Goal: Communication & Community: Answer question/provide support

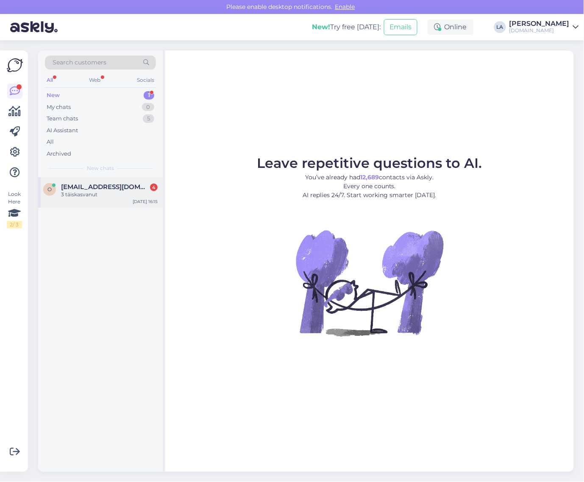
click at [114, 192] on div "3 täiskasvanut" at bounding box center [109, 195] width 97 height 8
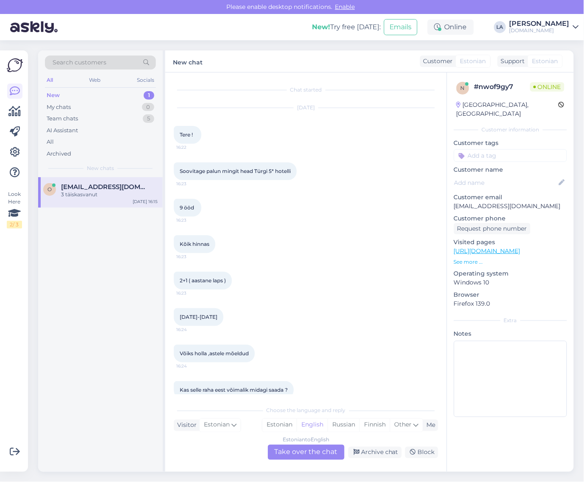
scroll to position [1505, 0]
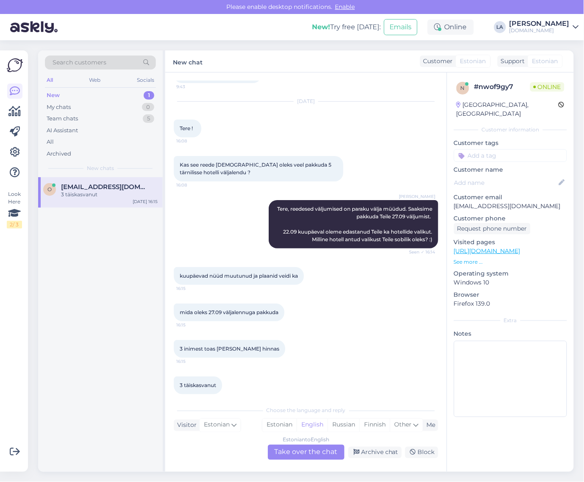
click at [308, 452] on div "Estonian to English Take over the chat" at bounding box center [306, 452] width 77 height 15
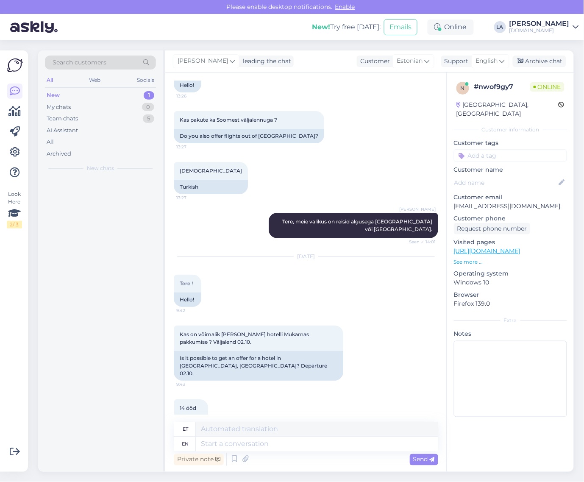
scroll to position [1946, 0]
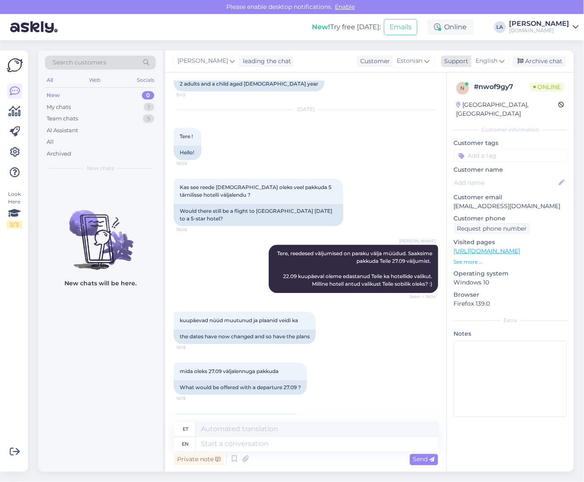
click at [494, 66] on div "English" at bounding box center [490, 61] width 38 height 14
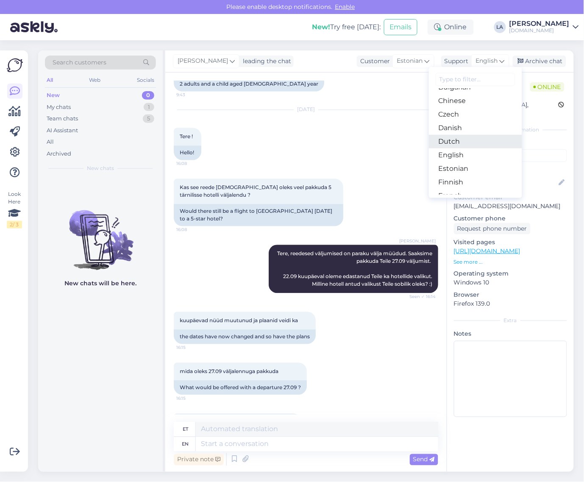
scroll to position [53, 0]
click at [450, 153] on link "Estonian" at bounding box center [475, 154] width 93 height 14
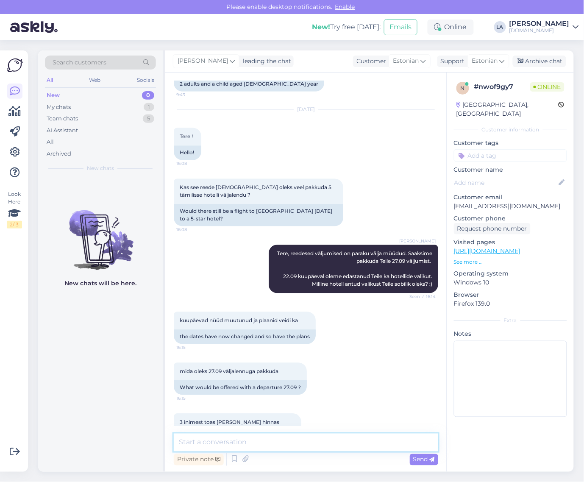
drag, startPoint x: 257, startPoint y: 447, endPoint x: 258, endPoint y: 441, distance: 5.9
click at [257, 445] on textarea at bounding box center [306, 443] width 264 height 18
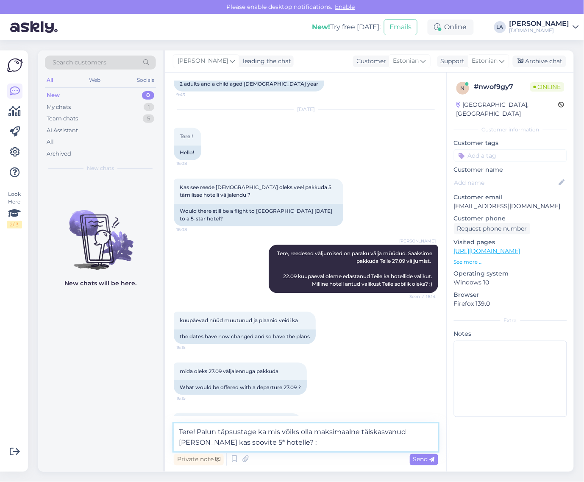
type textarea "Tere! Palun täpsustage ka mis võiks olla maksimaalne täiskasvanud [PERSON_NAME]…"
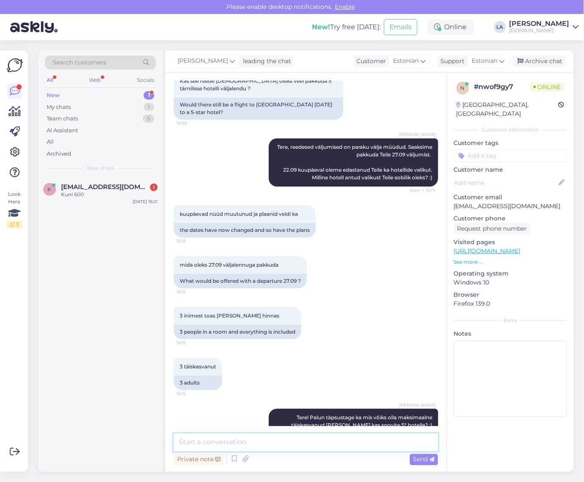
scroll to position [2308, 0]
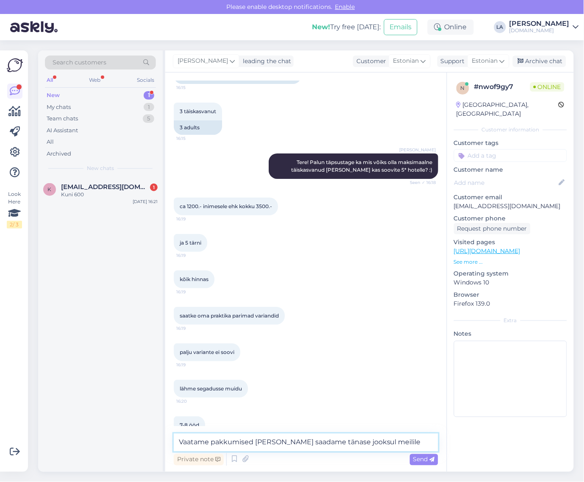
type textarea "Vaatame pakkumised [PERSON_NAME] saadame tänase jooksul meilile."
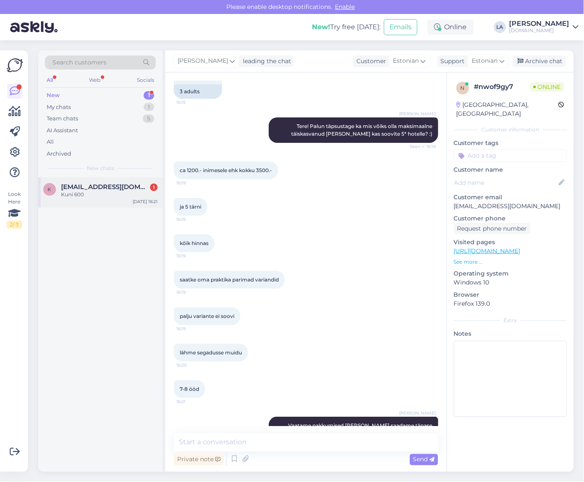
click at [113, 189] on span "[EMAIL_ADDRESS][DOMAIN_NAME]" at bounding box center [105, 187] width 88 height 8
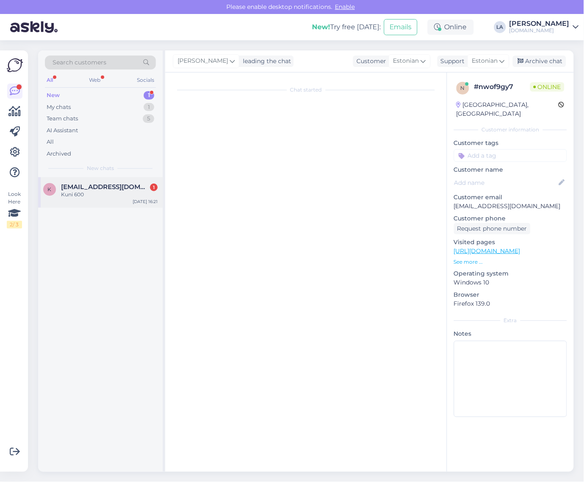
scroll to position [0, 0]
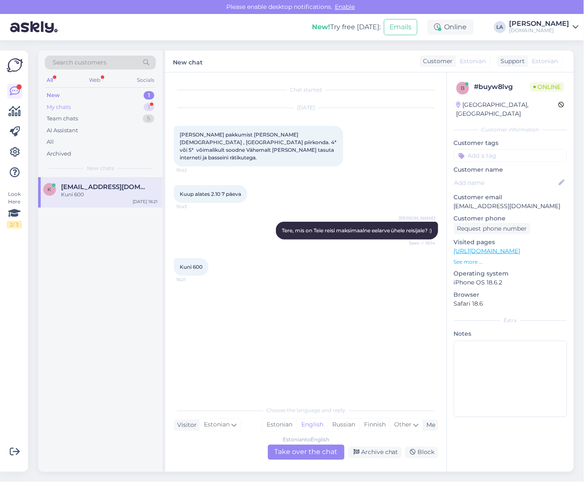
click at [128, 111] on div "My chats 1" at bounding box center [100, 107] width 111 height 12
click at [102, 185] on span "[EMAIL_ADDRESS][DOMAIN_NAME]" at bounding box center [105, 187] width 88 height 8
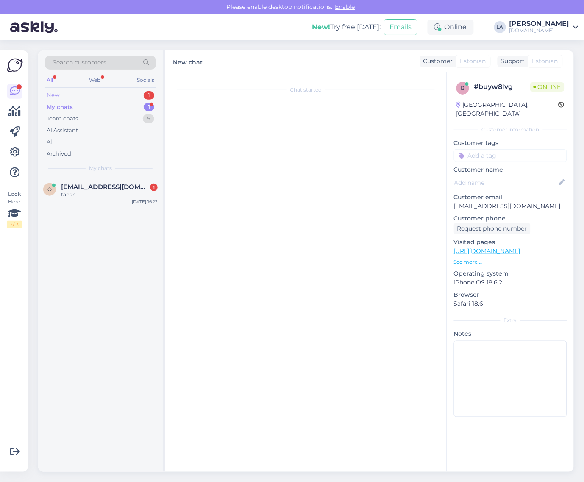
scroll to position [2381, 0]
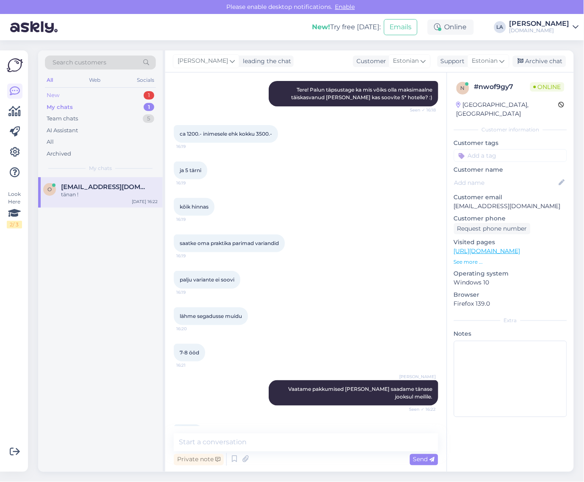
click at [129, 93] on div "New 1" at bounding box center [100, 95] width 111 height 12
click at [109, 181] on div "K [EMAIL_ADDRESS][DOMAIN_NAME] Kuni 600 [DATE] 16:21" at bounding box center [100, 192] width 125 height 31
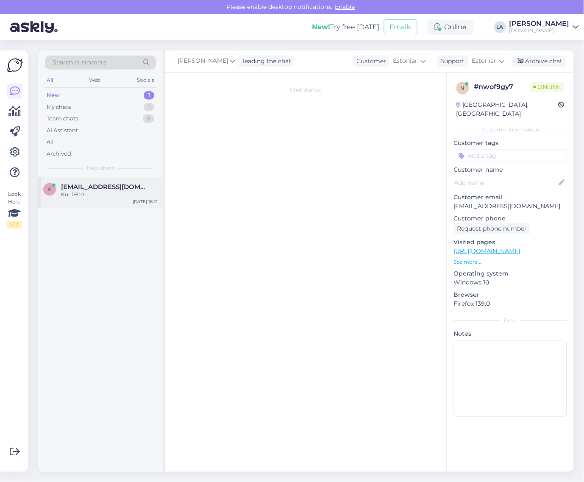
scroll to position [0, 0]
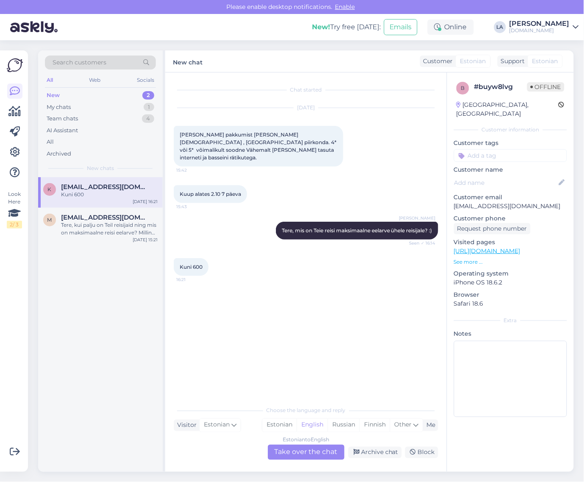
click at [292, 458] on div "Estonian to English Take over the chat" at bounding box center [306, 452] width 77 height 15
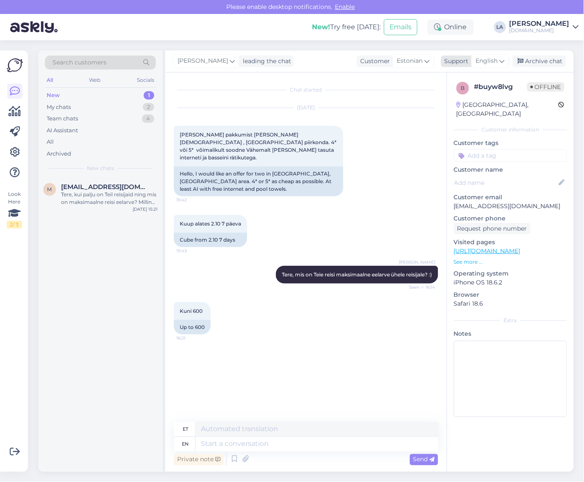
click at [495, 64] on span "English" at bounding box center [487, 60] width 22 height 9
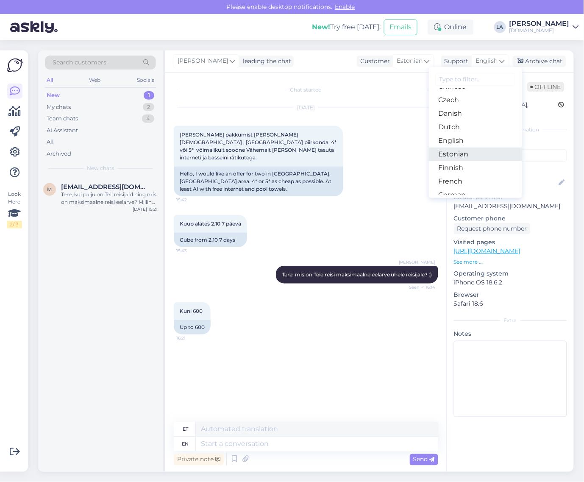
click at [458, 152] on link "Estonian" at bounding box center [475, 154] width 93 height 14
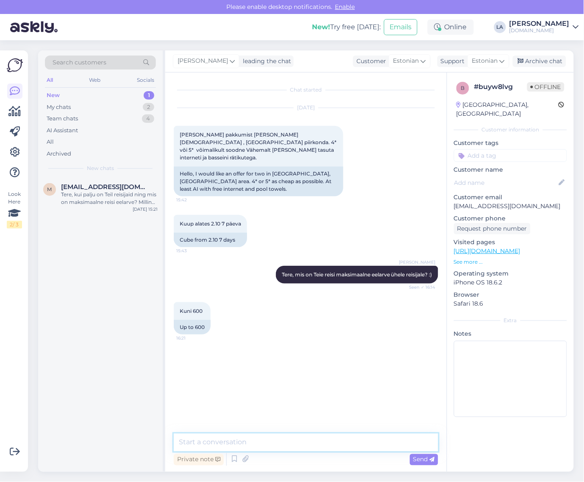
click at [265, 439] on textarea at bounding box center [306, 443] width 264 height 18
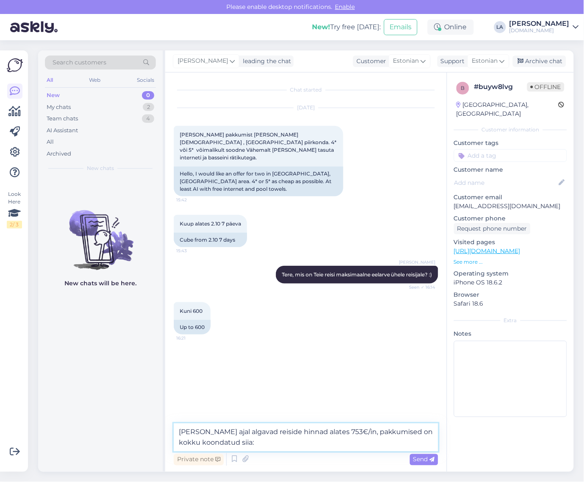
paste textarea "[URL][DOMAIN_NAME][DATE]"
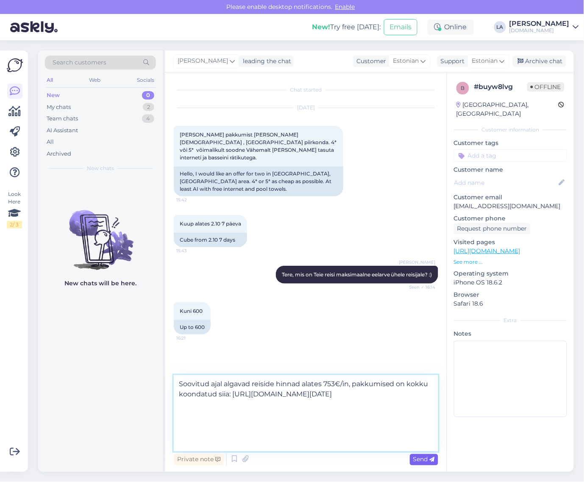
type textarea "Soovitud ajal algavad reiside hinnad alates 753€/in, pakkumised on kokku koonda…"
click at [431, 458] on icon at bounding box center [432, 459] width 5 height 5
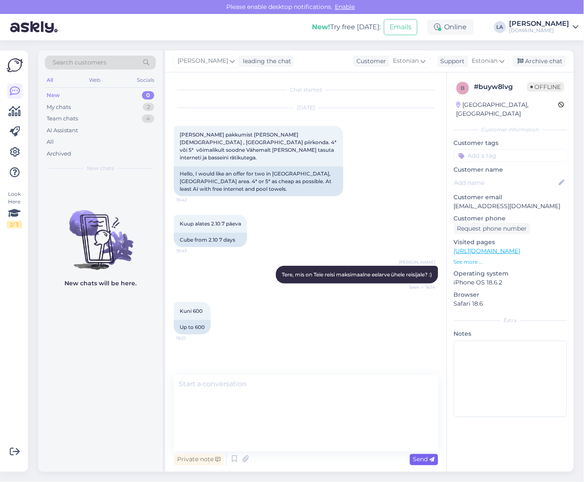
scroll to position [7, 0]
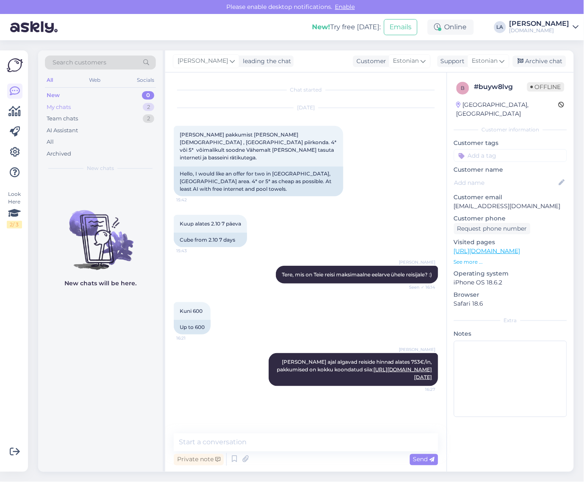
click at [140, 108] on div "My chats 2" at bounding box center [100, 107] width 111 height 12
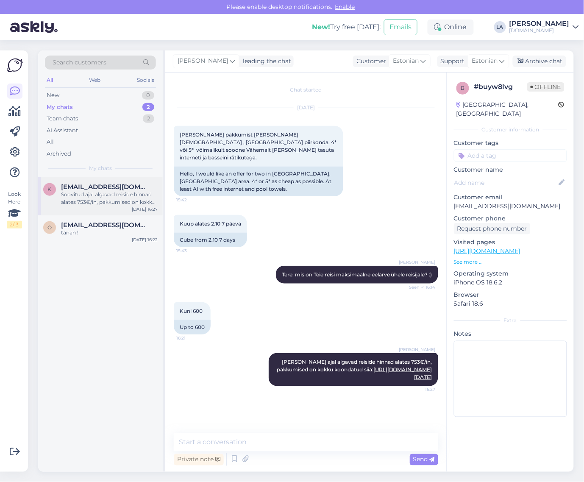
click at [120, 191] on div "Soovitud ajal algavad reiside hinnad alates 753€/in, pakkumised on kokku koonda…" at bounding box center [109, 198] width 97 height 15
click at [535, 59] on div "Archive chat" at bounding box center [539, 61] width 53 height 11
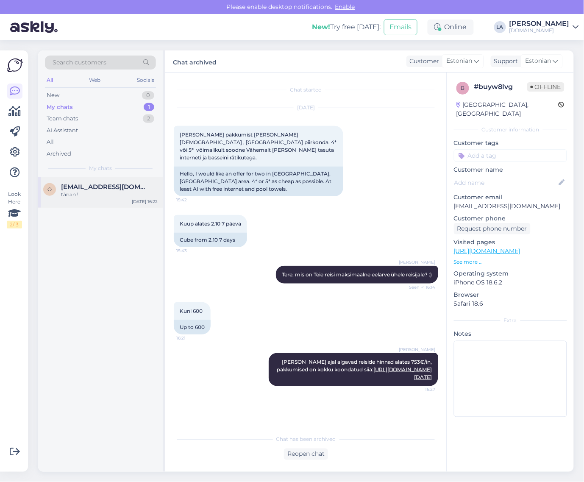
click at [92, 194] on div "tänan !" at bounding box center [109, 195] width 97 height 8
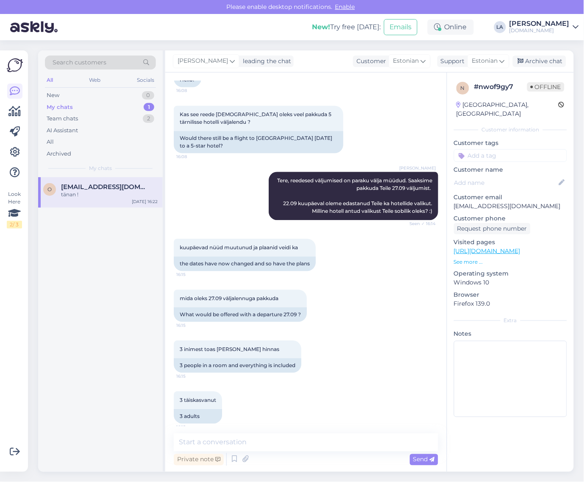
scroll to position [2010, 0]
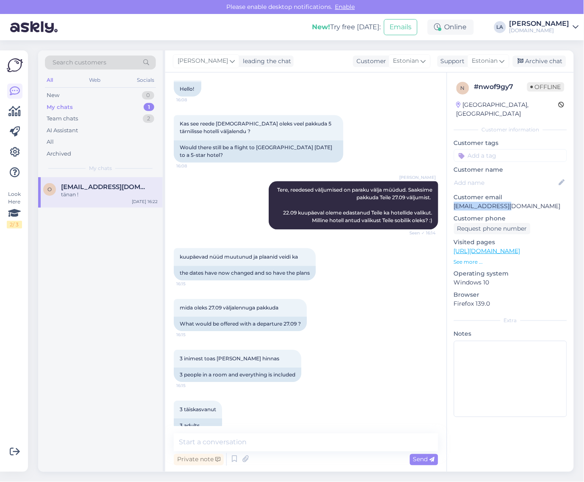
drag, startPoint x: 456, startPoint y: 195, endPoint x: 515, endPoint y: 196, distance: 59.8
click at [515, 202] on p "[EMAIL_ADDRESS][DOMAIN_NAME]" at bounding box center [510, 206] width 113 height 9
copy p "[EMAIL_ADDRESS][DOMAIN_NAME]"
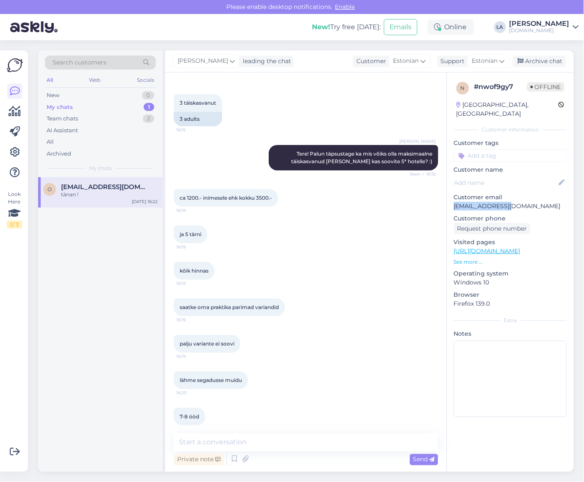
scroll to position [2381, 0]
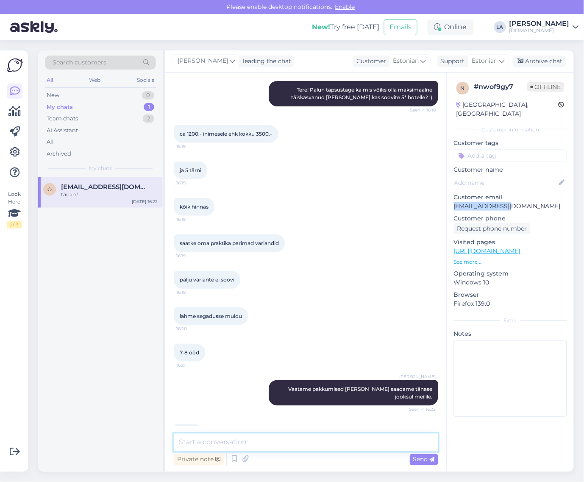
click at [332, 439] on textarea at bounding box center [306, 443] width 264 height 18
type textarea "Pakkumised saadetud. :)"
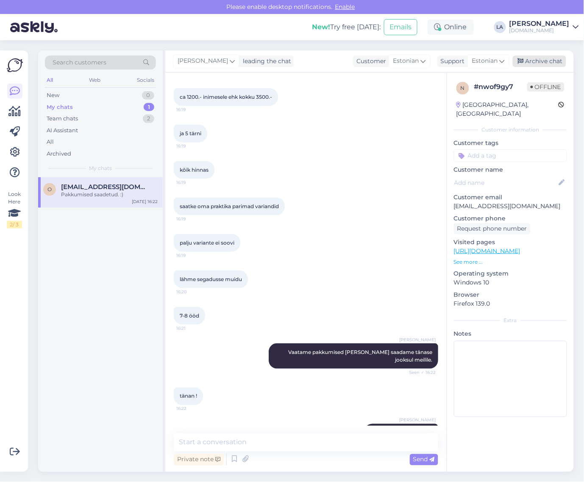
click at [546, 63] on div "Archive chat" at bounding box center [539, 61] width 53 height 11
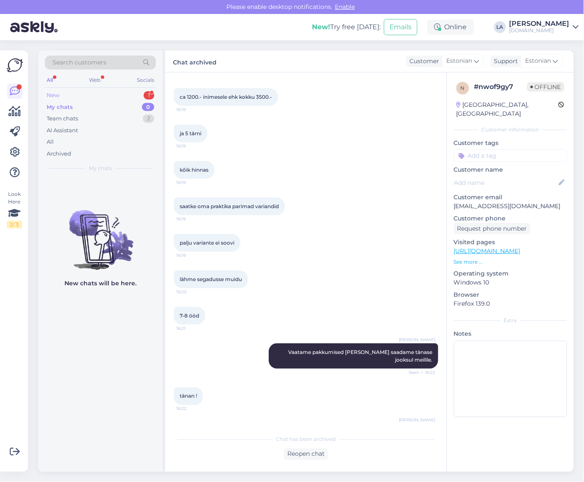
click at [143, 92] on div "New 1" at bounding box center [100, 95] width 111 height 12
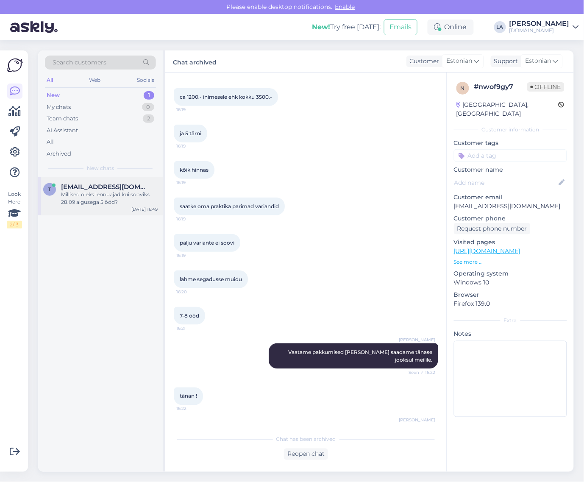
click at [103, 192] on div "Millised oleks lennuajad kui sooviks 28.09 algusega 5 ööd?" at bounding box center [109, 198] width 97 height 15
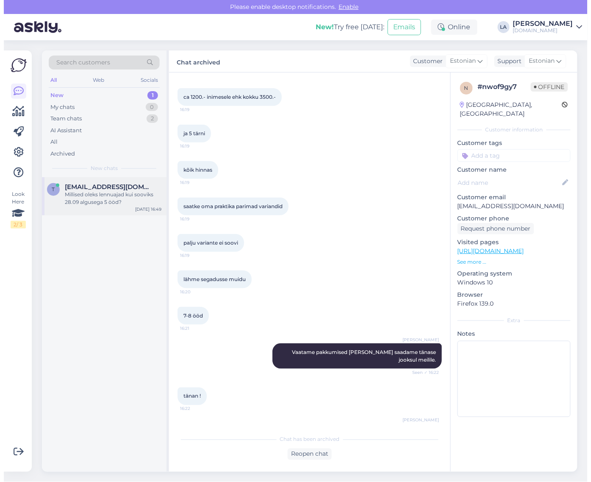
scroll to position [0, 0]
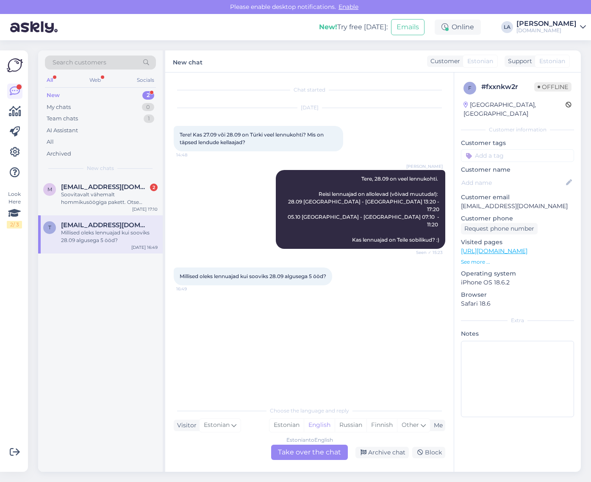
click at [119, 247] on div "t [EMAIL_ADDRESS][DOMAIN_NAME] Millised oleks lennuajad kui sooviks 28.09 algus…" at bounding box center [100, 234] width 125 height 38
drag, startPoint x: 461, startPoint y: 197, endPoint x: 539, endPoint y: 198, distance: 78.8
click at [539, 202] on p "[EMAIL_ADDRESS][DOMAIN_NAME]" at bounding box center [517, 206] width 113 height 9
copy p "[EMAIL_ADDRESS][DOMAIN_NAME]"
click at [547, 203] on div "f # fxxnkw2r Offline [GEOGRAPHIC_DATA], [GEOGRAPHIC_DATA] Customer information …" at bounding box center [517, 250] width 127 height 357
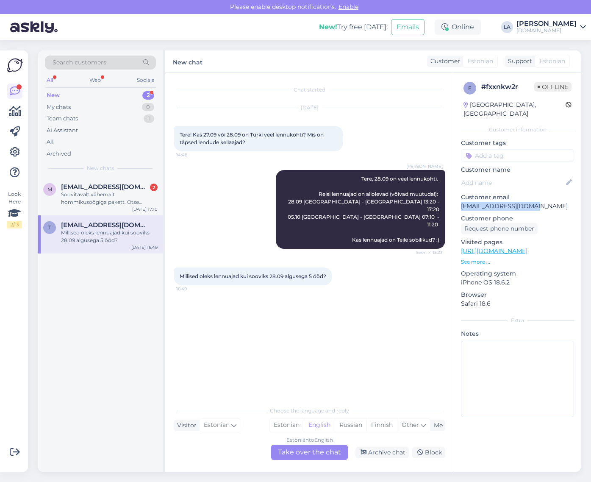
drag, startPoint x: 460, startPoint y: 197, endPoint x: 537, endPoint y: 199, distance: 77.2
click at [537, 199] on div "f # fxxnkw2r Offline [GEOGRAPHIC_DATA], [GEOGRAPHIC_DATA] Customer information …" at bounding box center [517, 250] width 127 height 357
copy p "[EMAIL_ADDRESS][DOMAIN_NAME]"
click at [344, 456] on div "Estonian to English Take over the chat" at bounding box center [309, 452] width 77 height 15
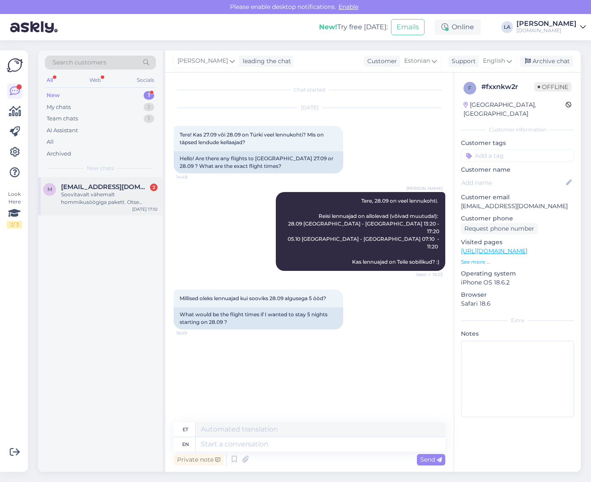
click at [139, 206] on div "Soovitavalt vähemalt hommikusöögiga pakett. Otse [GEOGRAPHIC_DATA] ka oluline" at bounding box center [109, 198] width 97 height 15
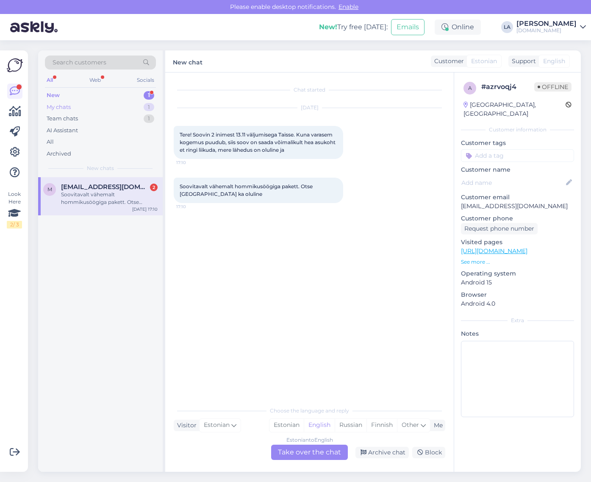
click at [141, 109] on div "My chats 1" at bounding box center [100, 107] width 111 height 12
click at [110, 193] on div "Millised oleks lennuajad kui sooviks 28.09 algusega 5 ööd?" at bounding box center [109, 198] width 97 height 15
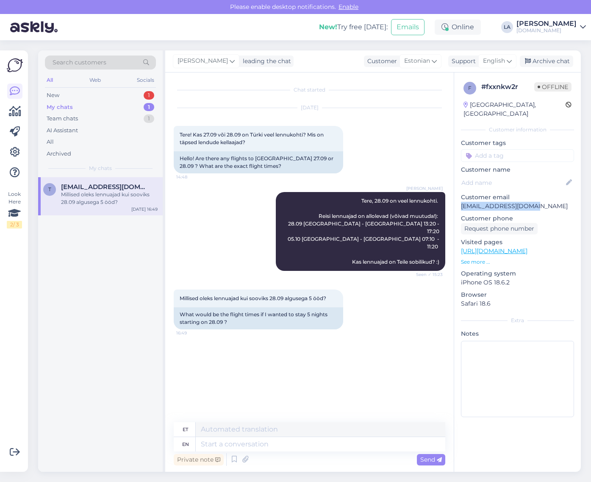
drag, startPoint x: 459, startPoint y: 195, endPoint x: 541, endPoint y: 197, distance: 82.2
click at [541, 197] on div "f # fxxnkw2r Offline [GEOGRAPHIC_DATA], [GEOGRAPHIC_DATA] Customer information …" at bounding box center [517, 250] width 127 height 357
copy p "[EMAIL_ADDRESS][DOMAIN_NAME]"
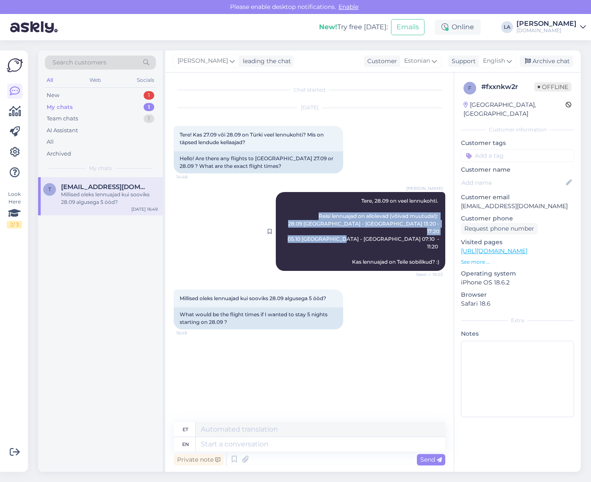
drag, startPoint x: 317, startPoint y: 214, endPoint x: 439, endPoint y: 231, distance: 122.8
click at [439, 231] on div "[PERSON_NAME], 28.09 on veel lennukohti. Reisi lennuajad on allolevad (võivad m…" at bounding box center [361, 231] width 170 height 79
copy span "Reisi lennuajad on allolevad (võivad muutuda!): 28.09 [GEOGRAPHIC_DATA] - [GEOG…"
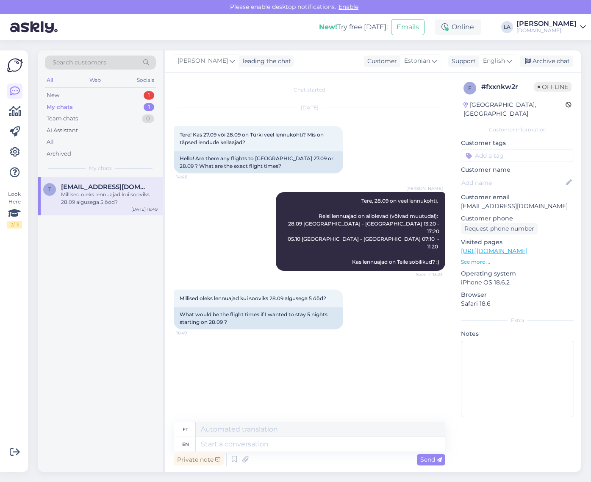
click at [331, 358] on div "Chat started [DATE] Tere! Kas 27.09 või 28.09 on Türki veel lennukohti? Mis on …" at bounding box center [313, 247] width 279 height 333
